Goal: Information Seeking & Learning: Learn about a topic

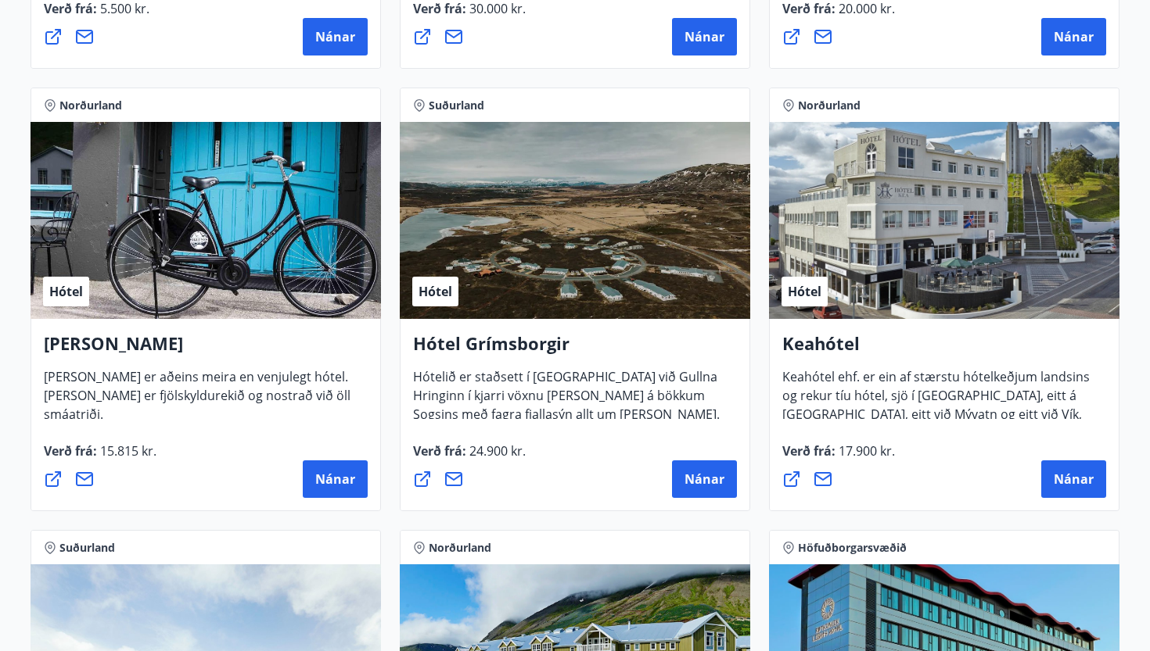
scroll to position [713, 0]
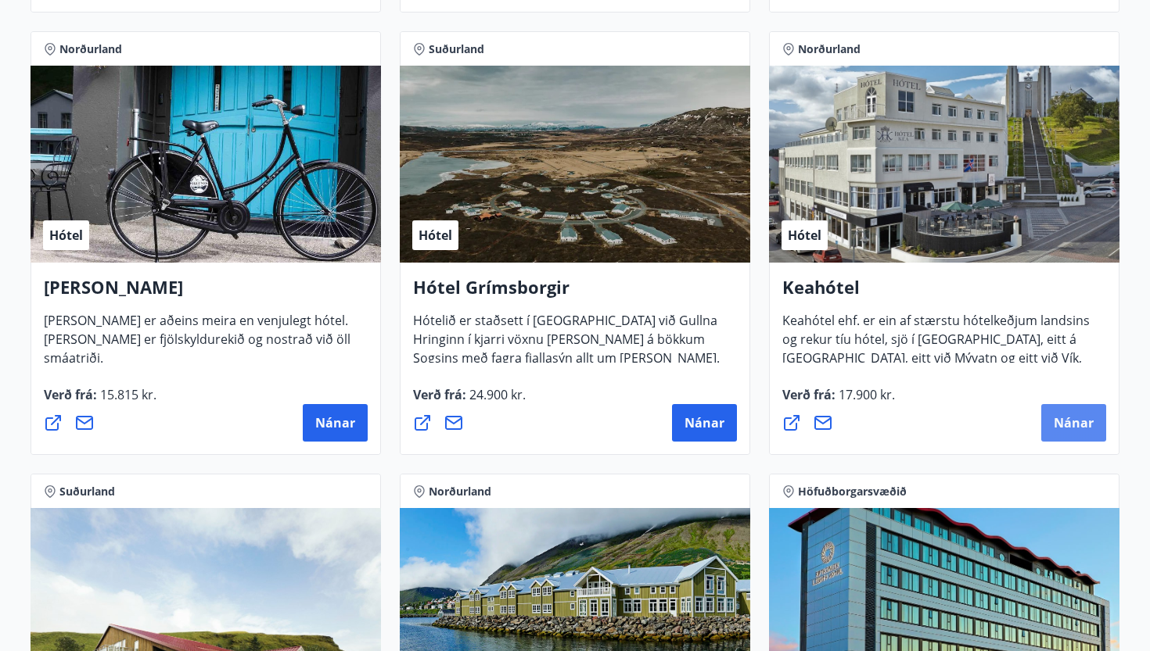
click at [1067, 419] on span "Nánar" at bounding box center [1073, 423] width 40 height 17
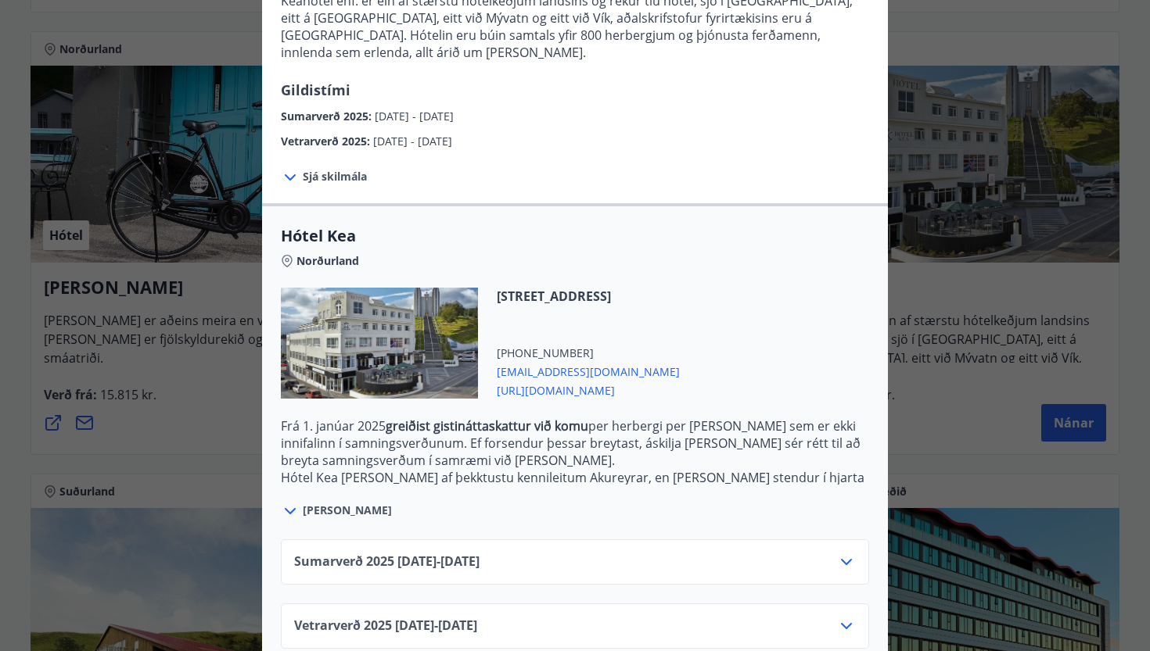
scroll to position [212, 0]
click at [850, 618] on icon at bounding box center [846, 627] width 19 height 19
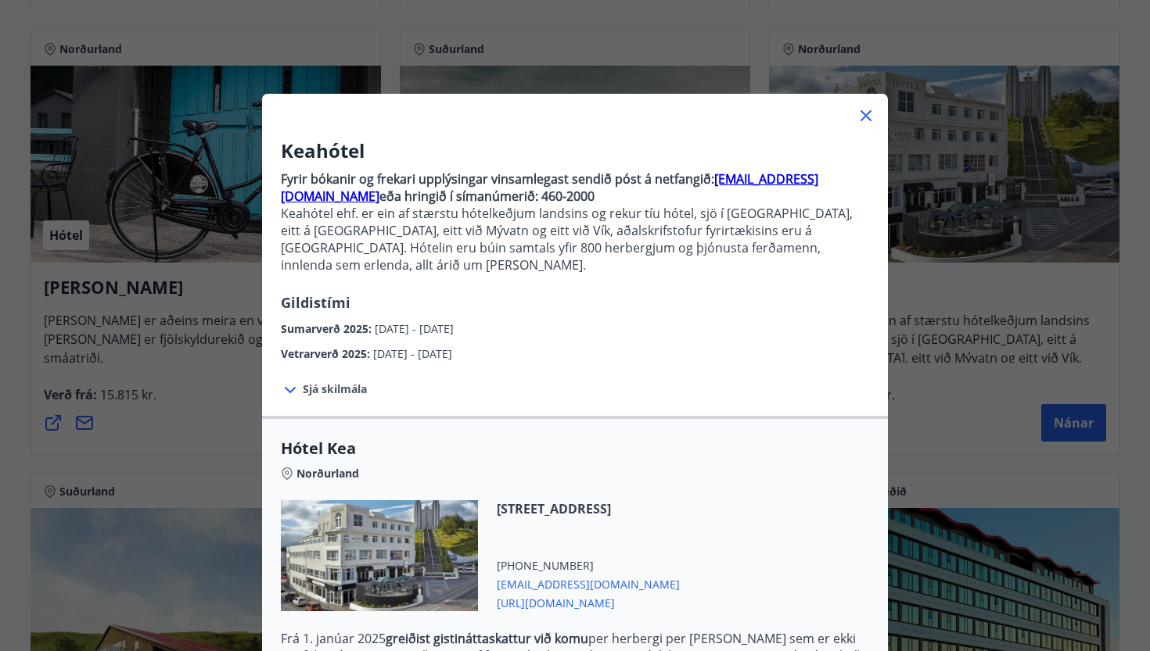
scroll to position [0, 0]
click at [863, 110] on icon at bounding box center [865, 115] width 19 height 19
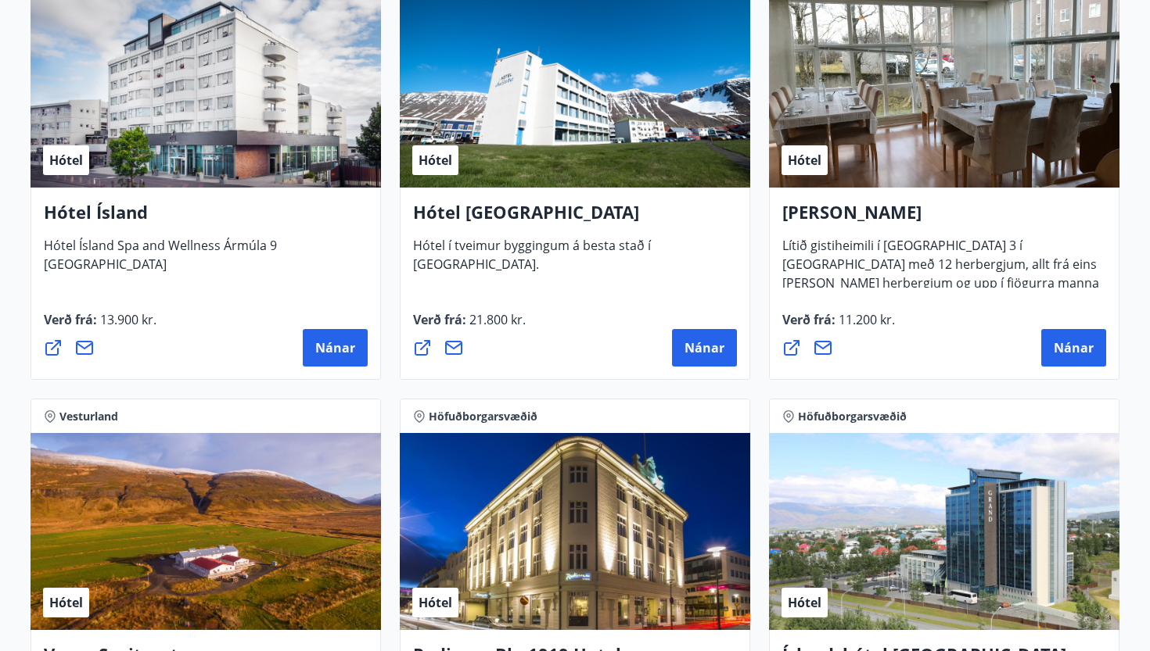
scroll to position [2558, 0]
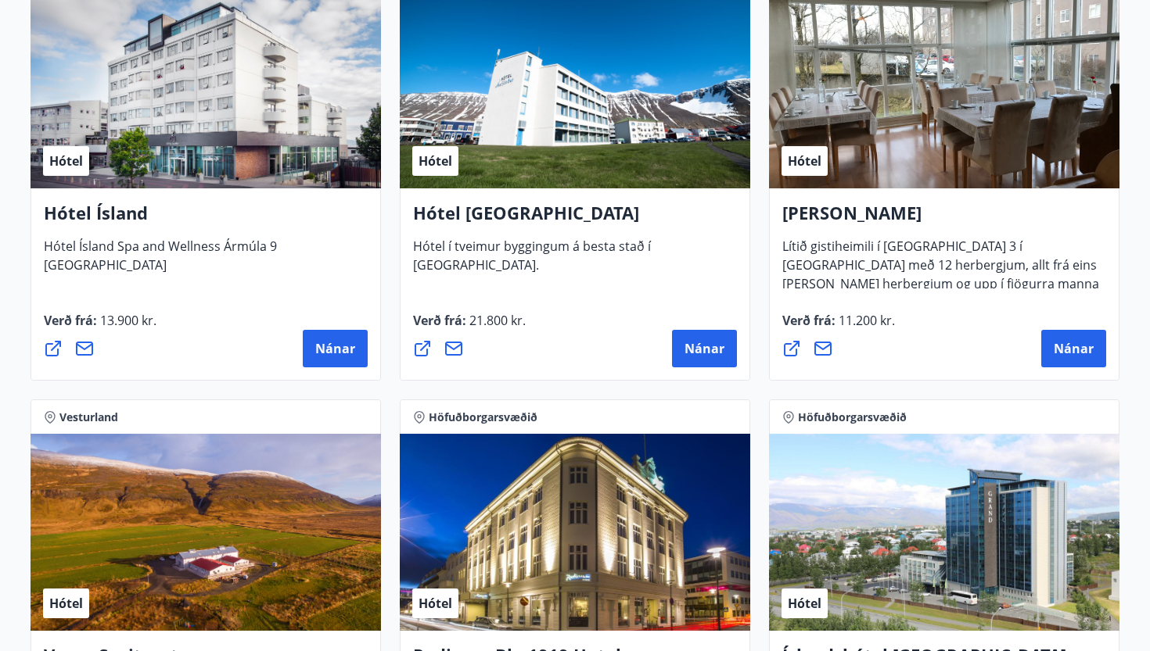
click at [507, 153] on div "Hótel" at bounding box center [575, 89] width 350 height 197
click at [700, 343] on span "Nánar" at bounding box center [704, 348] width 40 height 17
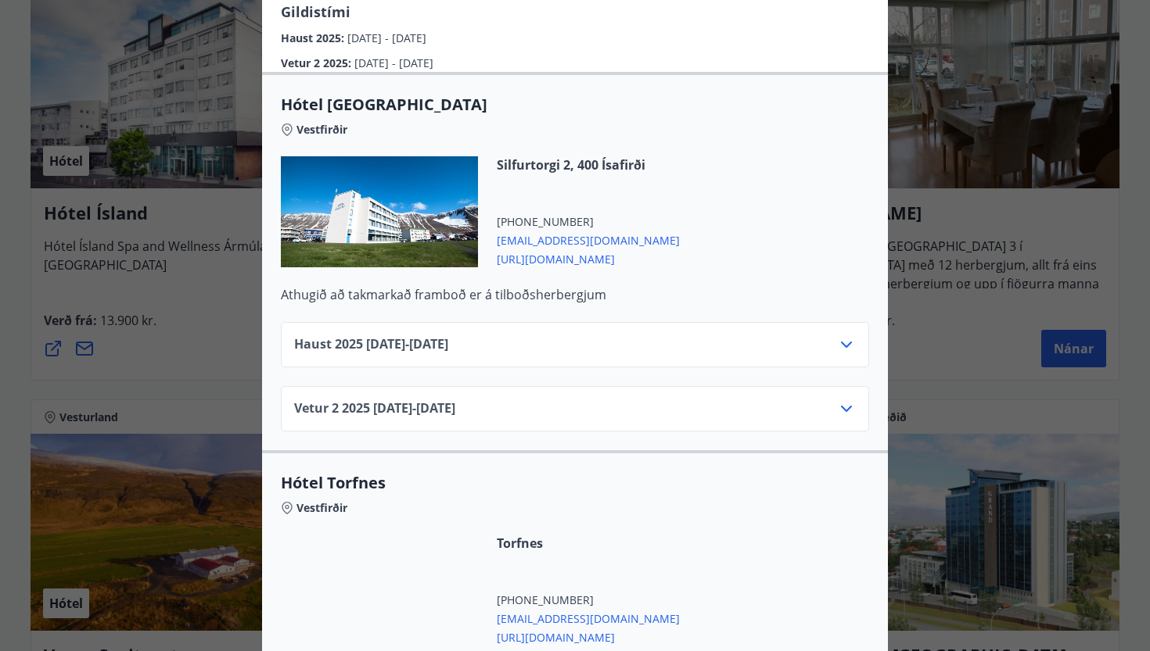
scroll to position [375, 0]
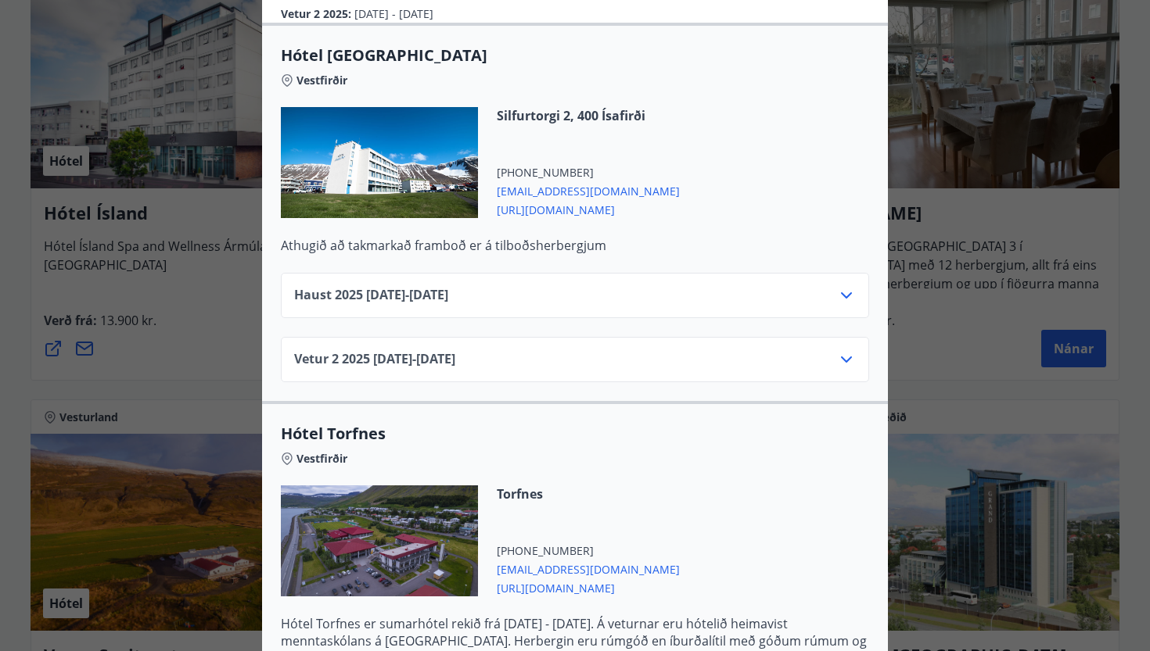
click at [846, 350] on icon at bounding box center [846, 359] width 19 height 19
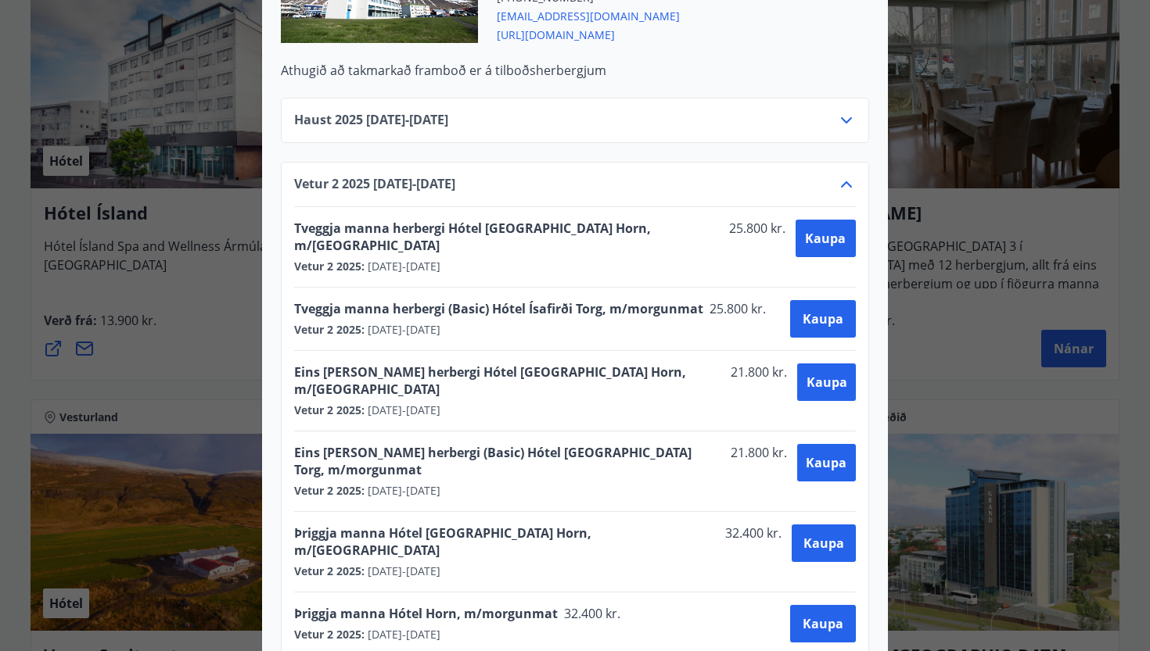
scroll to position [0, 0]
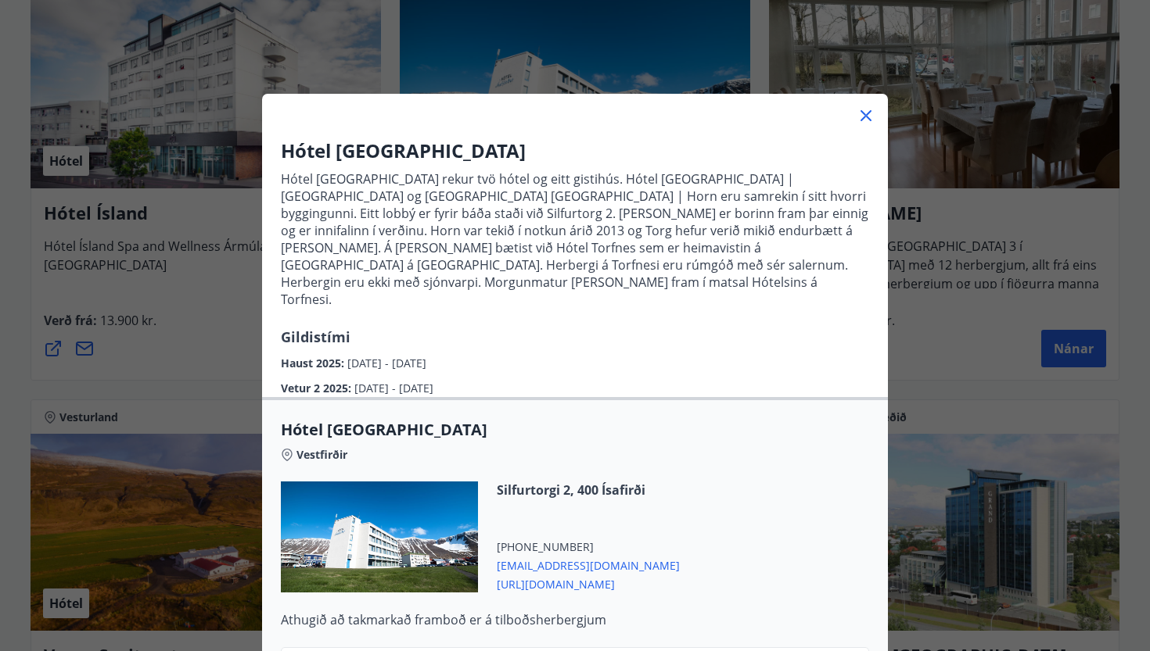
click at [202, 281] on div "Hótel [GEOGRAPHIC_DATA] Hótel [GEOGRAPHIC_DATA] rekur tvö hótel og eitt gistihú…" at bounding box center [575, 325] width 1150 height 651
click at [868, 117] on icon at bounding box center [865, 115] width 11 height 11
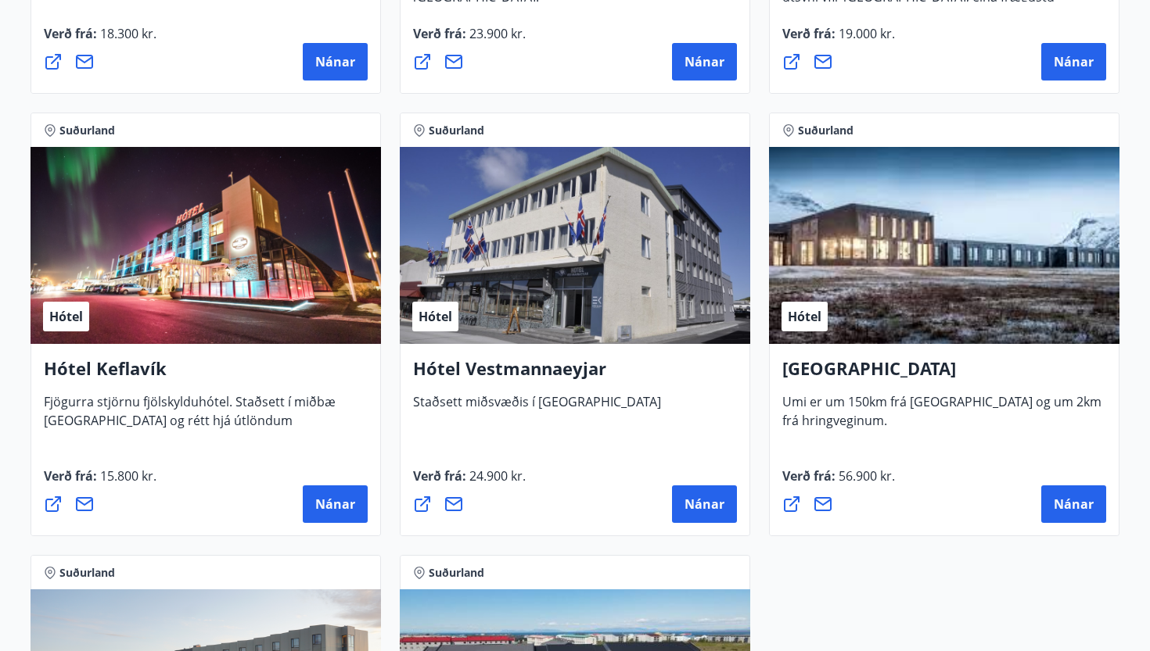
scroll to position [3739, 0]
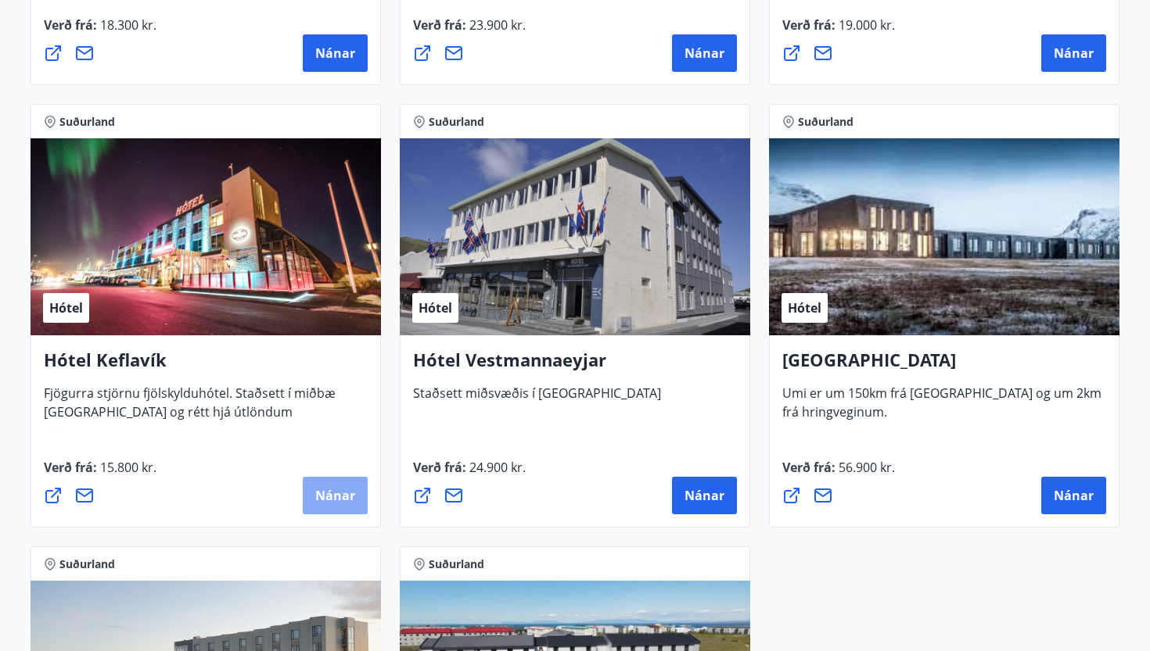
click at [326, 482] on button "Nánar" at bounding box center [335, 496] width 65 height 38
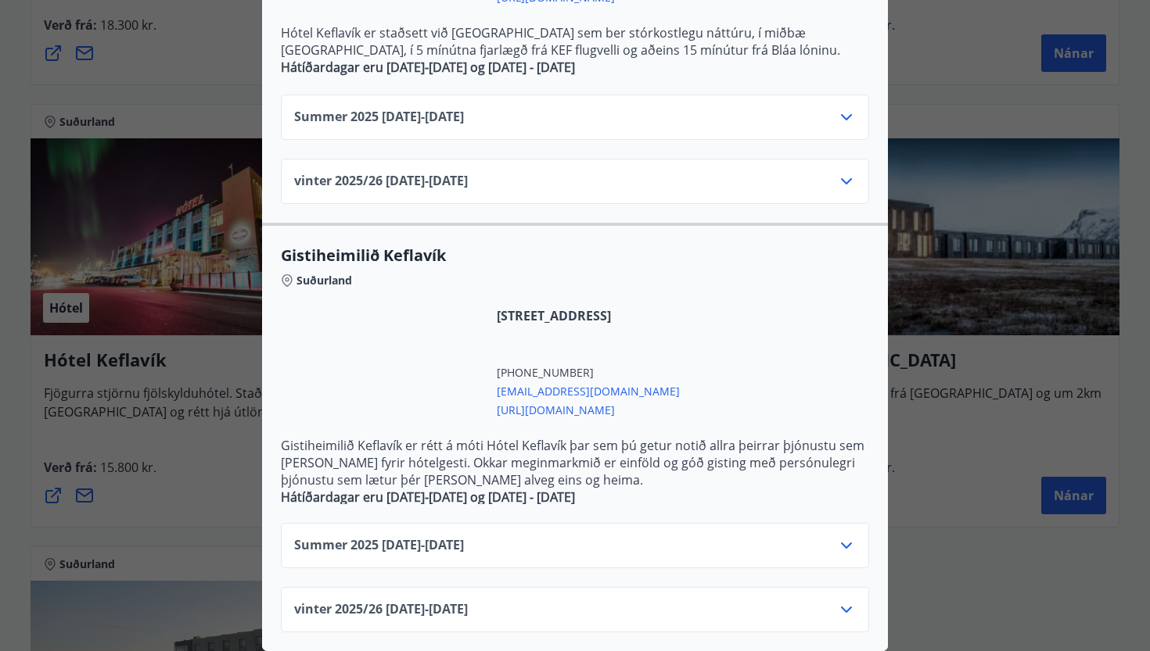
scroll to position [520, 0]
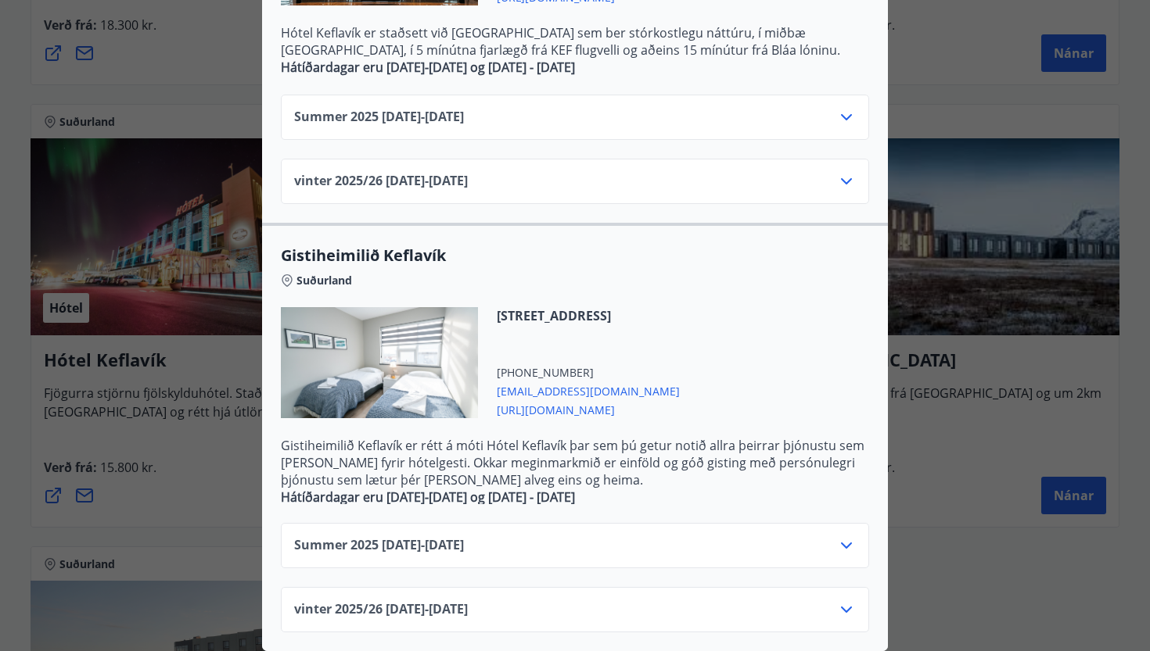
click at [839, 178] on icon at bounding box center [846, 181] width 19 height 19
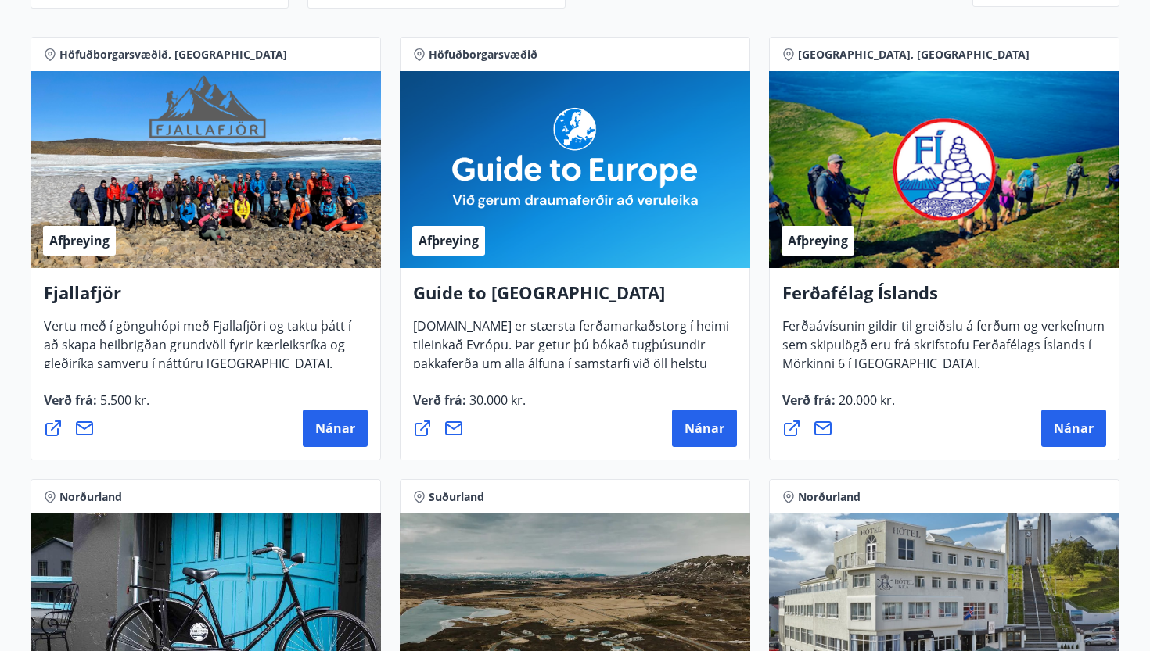
scroll to position [268, 0]
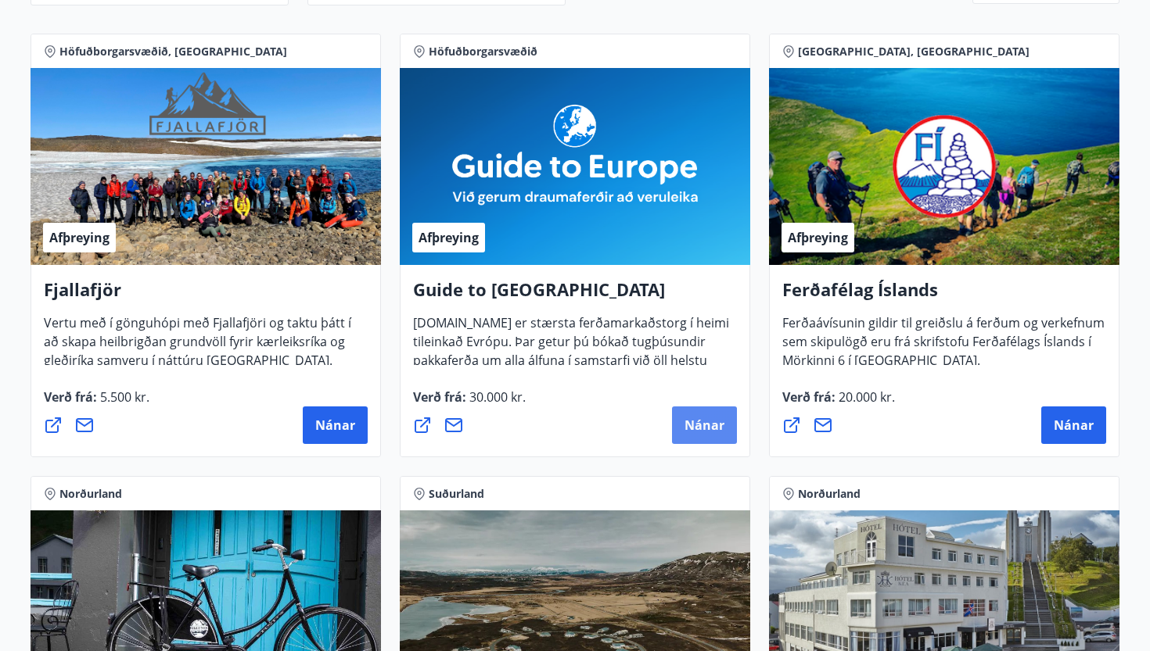
click at [708, 417] on span "Nánar" at bounding box center [704, 425] width 40 height 17
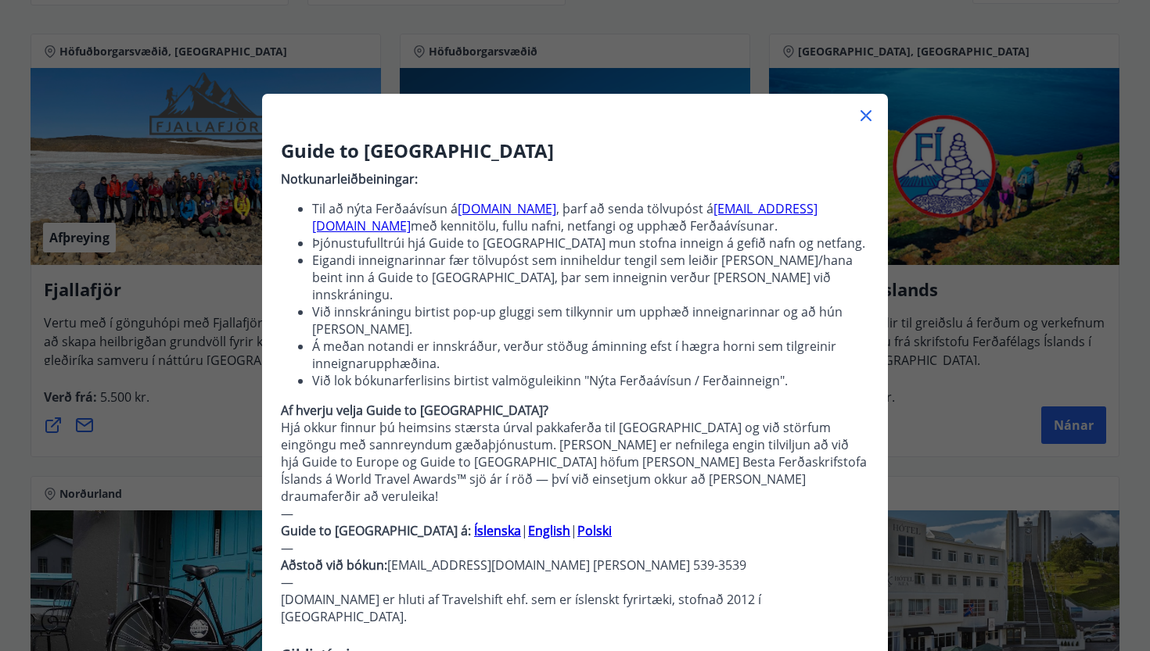
scroll to position [0, 0]
click at [867, 111] on icon at bounding box center [865, 115] width 19 height 19
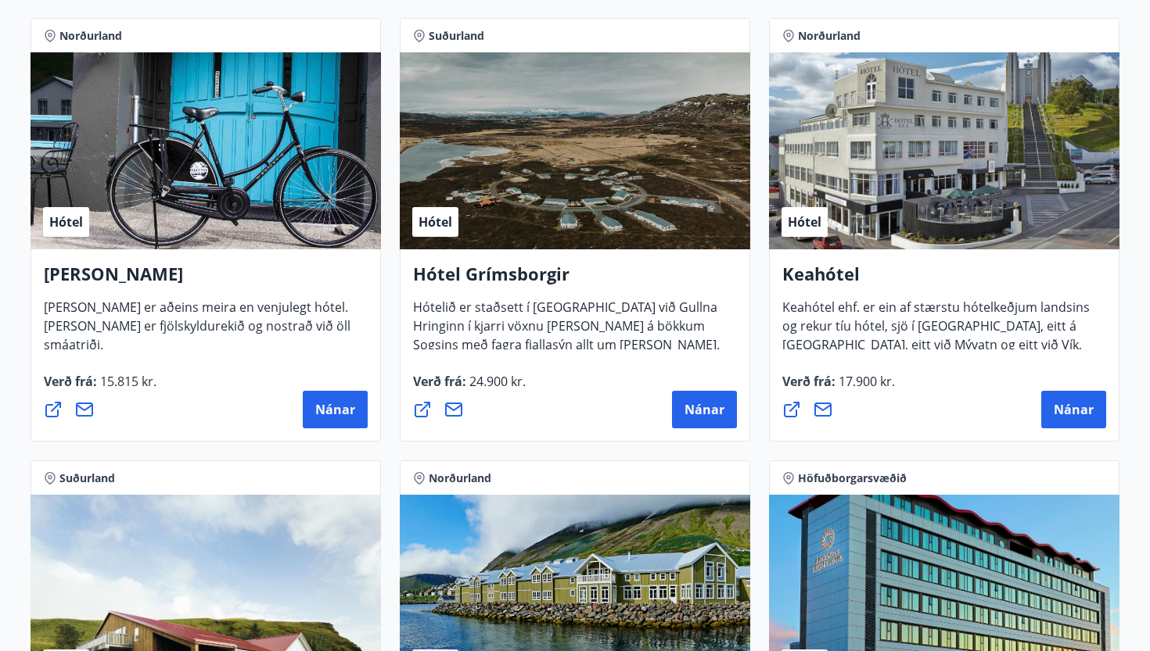
scroll to position [716, 0]
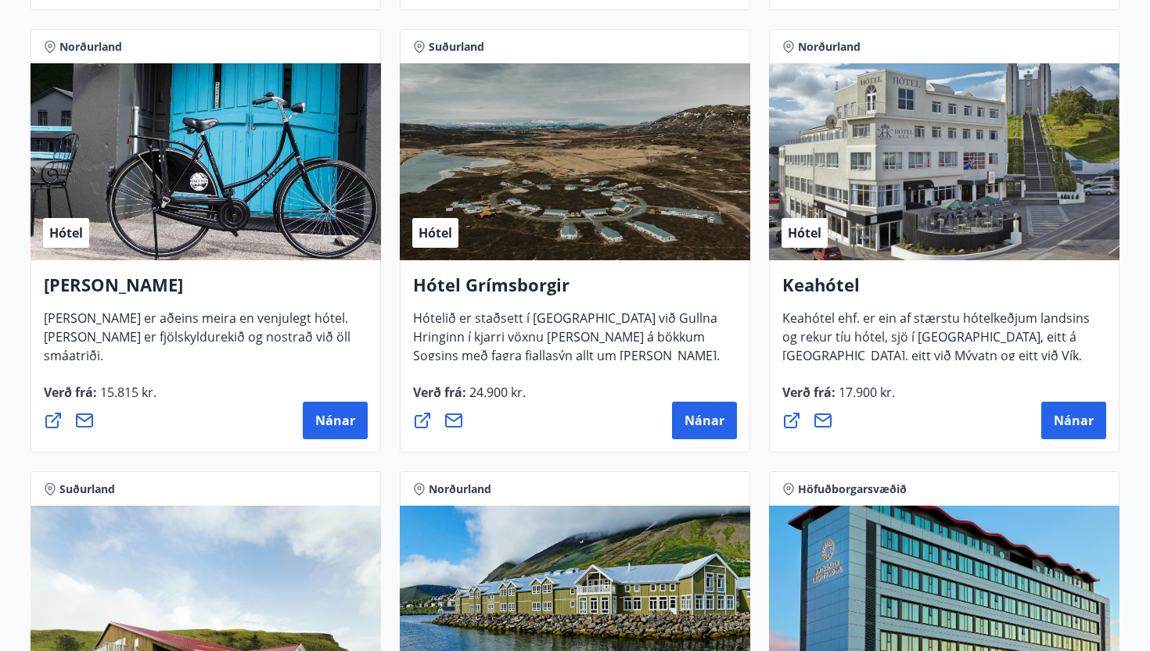
click at [119, 299] on h4 "[PERSON_NAME]" at bounding box center [206, 291] width 324 height 36
click at [162, 161] on div "Hótel" at bounding box center [206, 161] width 350 height 197
click at [344, 411] on button "Nánar" at bounding box center [335, 421] width 65 height 38
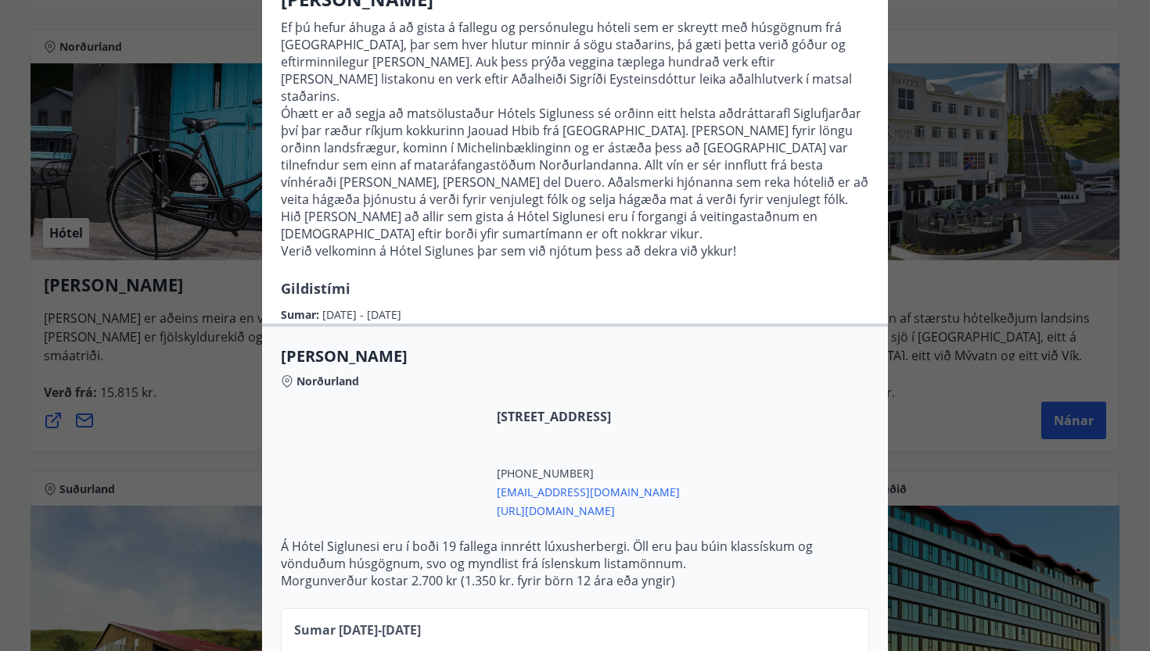
scroll to position [23, 0]
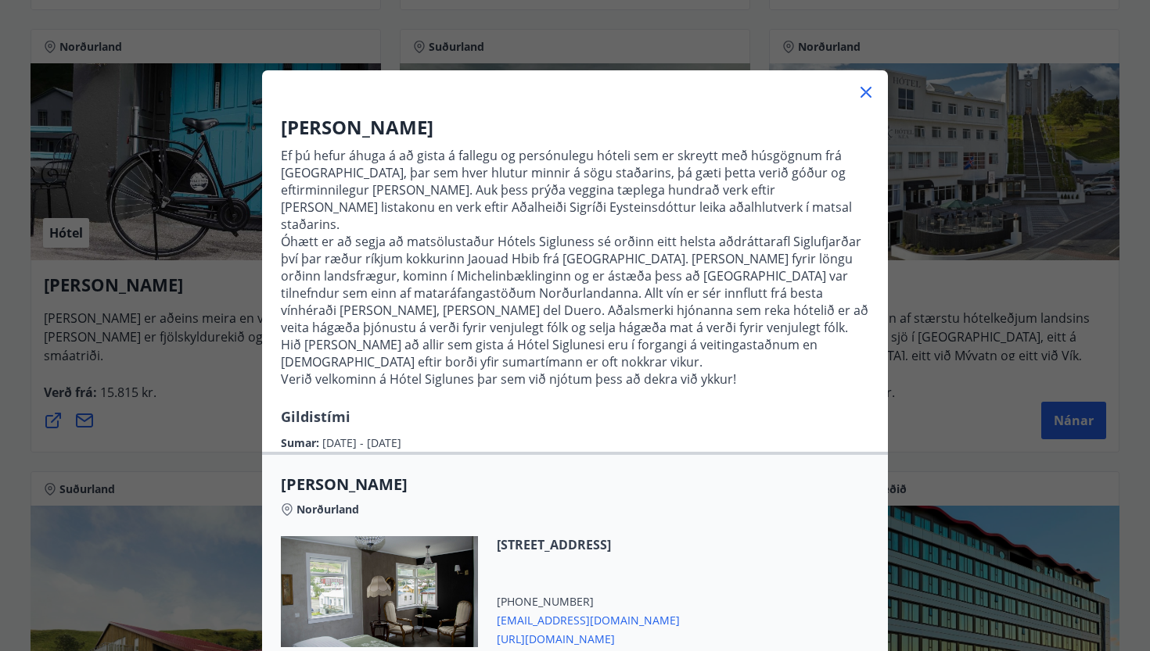
click at [870, 90] on icon at bounding box center [865, 92] width 19 height 19
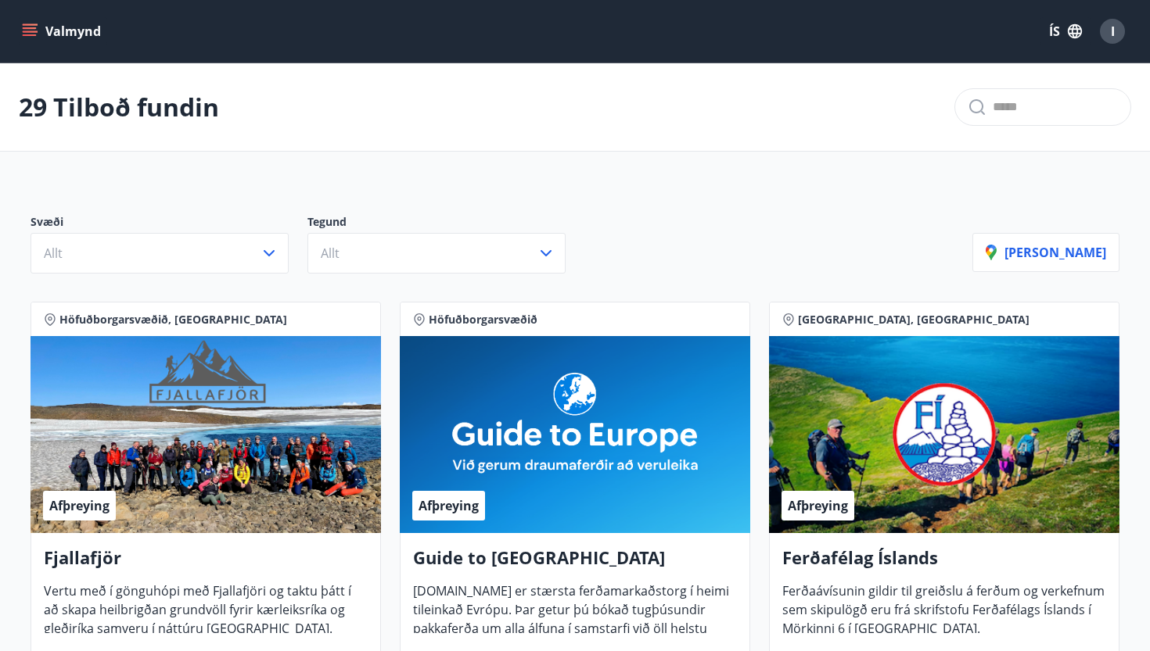
scroll to position [0, 0]
